Goal: Transaction & Acquisition: Purchase product/service

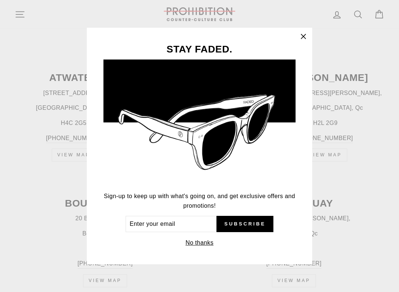
scroll to position [286, 0]
click at [298, 39] on icon "button" at bounding box center [303, 36] width 10 height 10
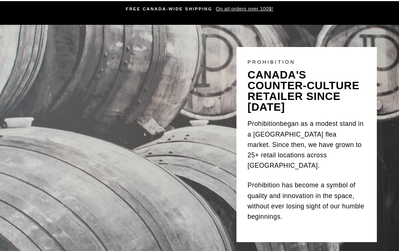
scroll to position [0, 0]
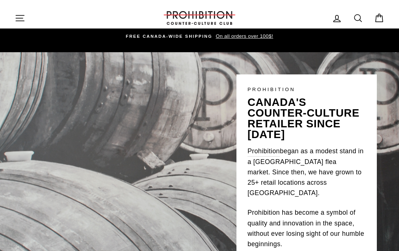
click at [25, 17] on button "Site navigation" at bounding box center [19, 18] width 19 height 16
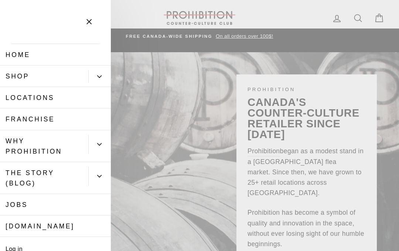
click at [99, 78] on icon "Primary" at bounding box center [99, 76] width 4 height 4
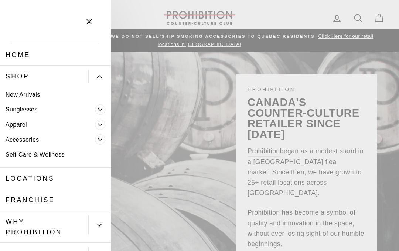
click at [60, 149] on link "Self-Care & Wellness" at bounding box center [55, 154] width 111 height 15
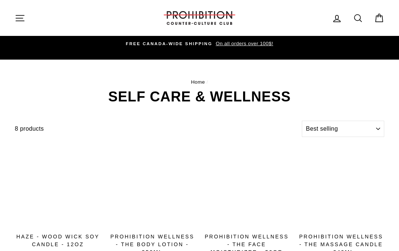
select select "best-selling"
